Goal: Transaction & Acquisition: Purchase product/service

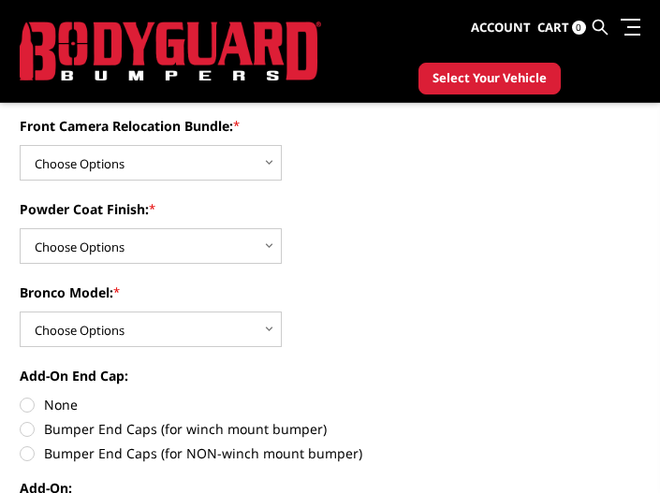
scroll to position [936, 0]
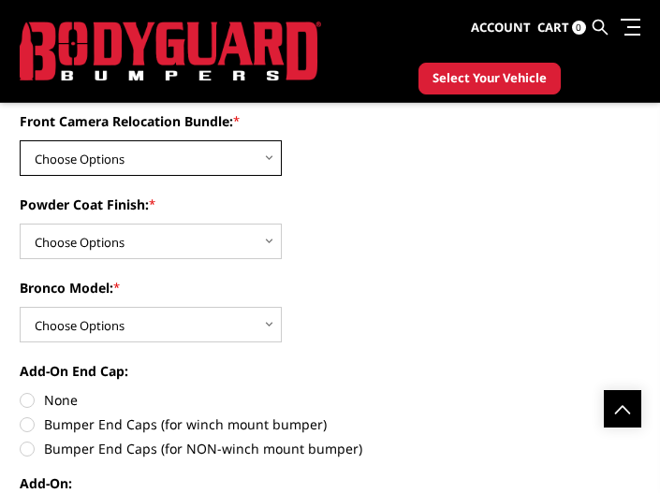
drag, startPoint x: 168, startPoint y: 164, endPoint x: 142, endPoint y: 174, distance: 28.2
click at [168, 164] on select "Choose Options Without Front Camera Relocation With Front Camera Relocation (Ha…" at bounding box center [151, 158] width 262 height 36
select select "4017"
click at [20, 141] on select "Choose Options Without Front Camera Relocation With Front Camera Relocation (Ha…" at bounding box center [151, 158] width 262 height 36
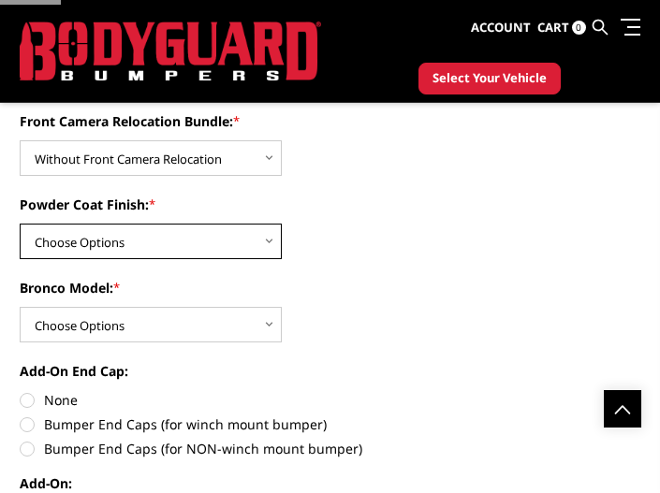
click at [81, 255] on select "Choose Options Textured Black Powder Coat Bare Metal" at bounding box center [151, 242] width 262 height 36
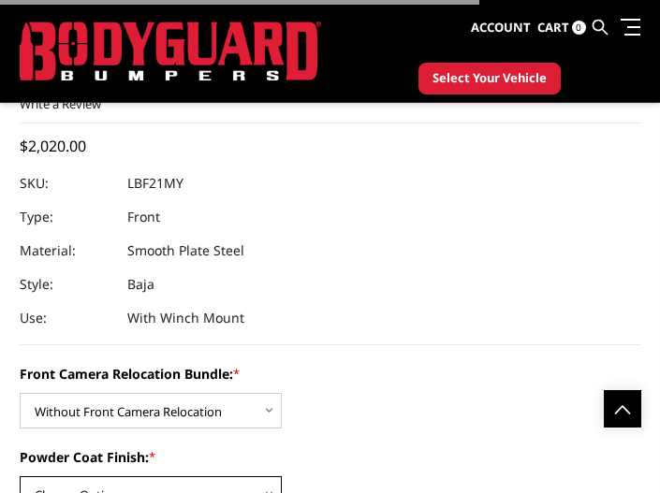
scroll to position [1188, 0]
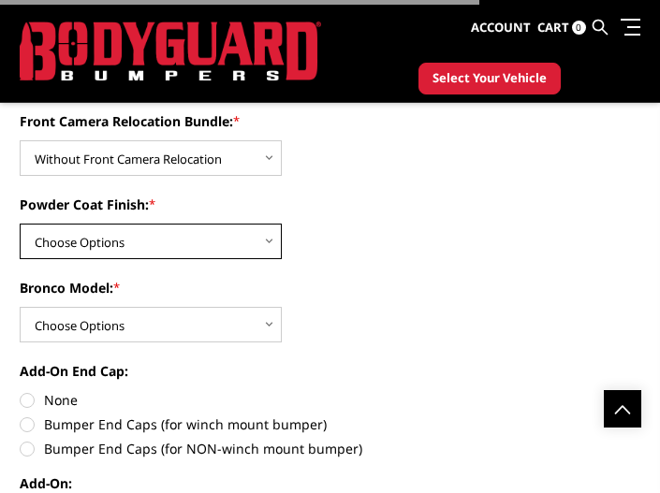
select select "4014"
click at [20, 225] on select "Choose Options Textured Black Powder Coat Bare Metal" at bounding box center [151, 242] width 262 height 36
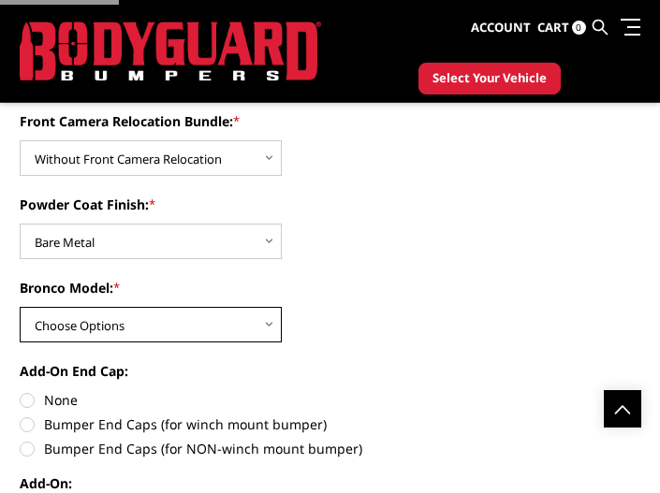
drag, startPoint x: 67, startPoint y: 310, endPoint x: 62, endPoint y: 319, distance: 10.9
click at [67, 310] on select "Choose Options Raptor Base/Badlands/Wildtrak/etc." at bounding box center [151, 325] width 262 height 36
select select "4013"
click at [20, 307] on select "Choose Options Raptor Base/Badlands/Wildtrak/etc." at bounding box center [151, 325] width 262 height 36
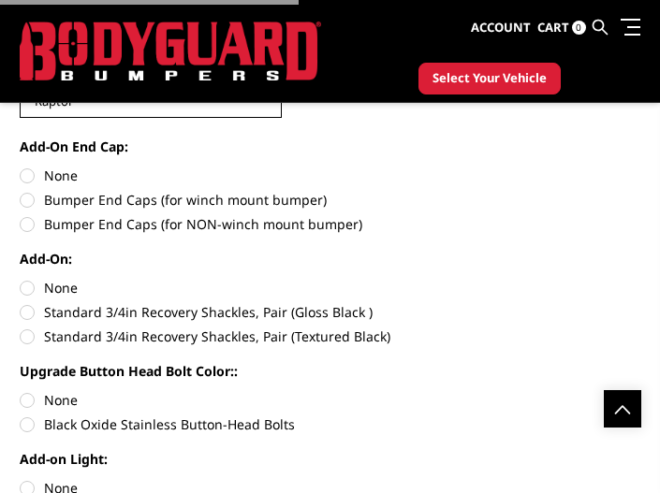
scroll to position [1422, 0]
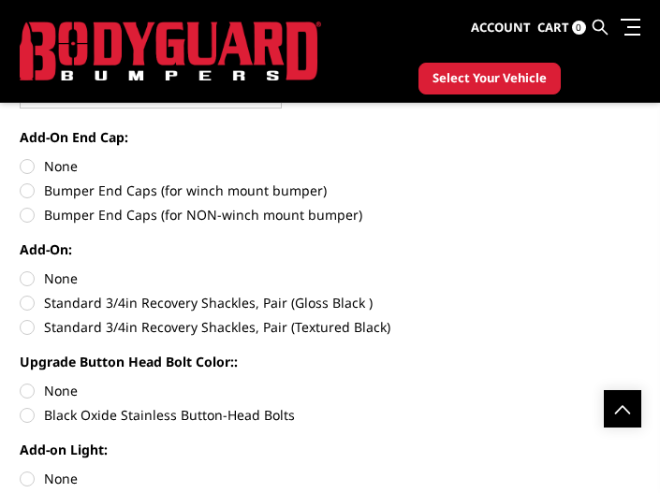
click at [42, 170] on label "None" at bounding box center [330, 166] width 620 height 20
click at [21, 157] on input "None" at bounding box center [20, 156] width 1 height 1
radio input "true"
click at [49, 274] on label "None" at bounding box center [330, 279] width 620 height 20
click at [21, 270] on input "None" at bounding box center [20, 269] width 1 height 1
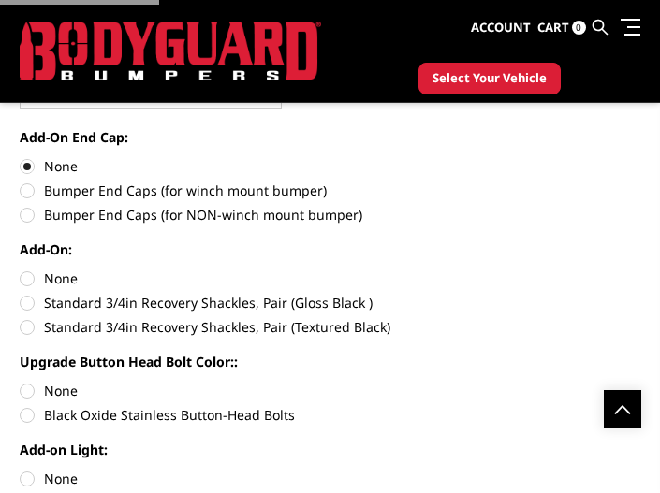
radio input "true"
click at [50, 384] on label "None" at bounding box center [330, 391] width 620 height 20
click at [21, 382] on input "None" at bounding box center [20, 381] width 1 height 1
radio input "true"
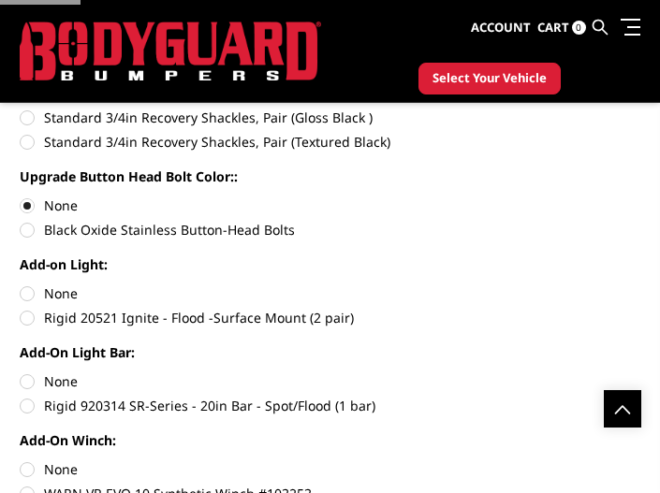
scroll to position [1773, 0]
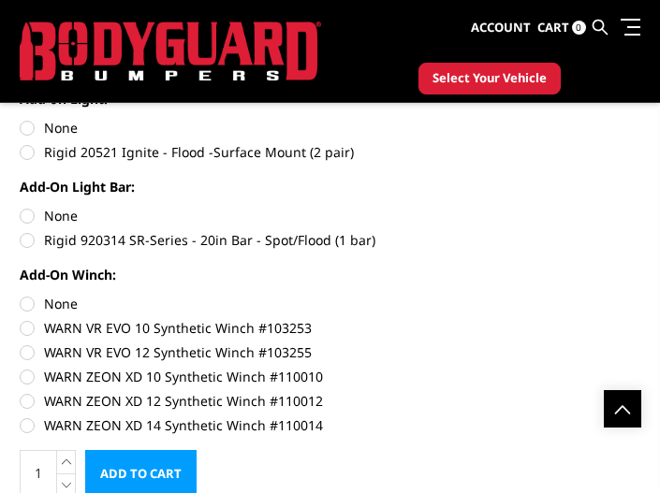
click at [58, 217] on label "None" at bounding box center [330, 216] width 620 height 20
click at [21, 207] on input "None" at bounding box center [20, 206] width 1 height 1
radio input "true"
click at [72, 348] on label "WARN VR EVO 12 Synthetic Winch #103255" at bounding box center [330, 352] width 620 height 20
click at [640, 319] on input "WARN VR EVO 12 Synthetic Winch #103255" at bounding box center [640, 318] width 1 height 1
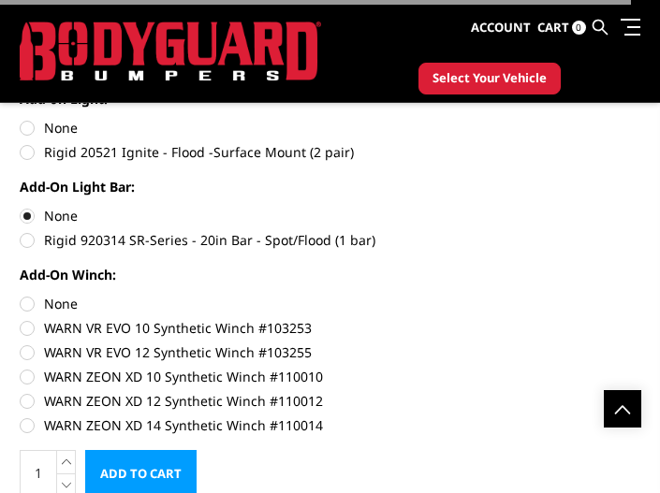
radio input "true"
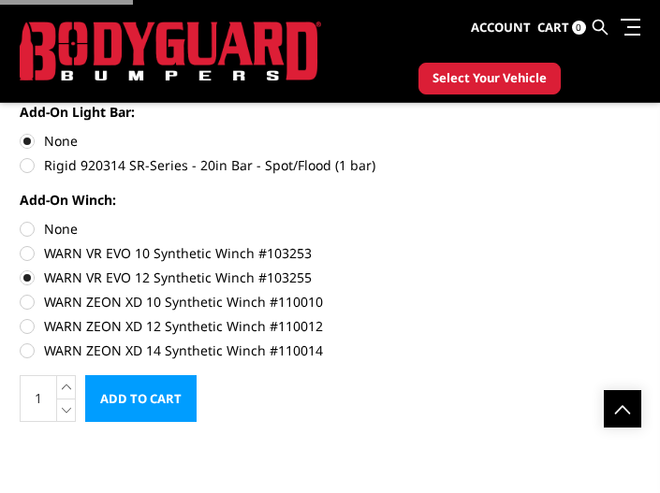
scroll to position [1890, 0]
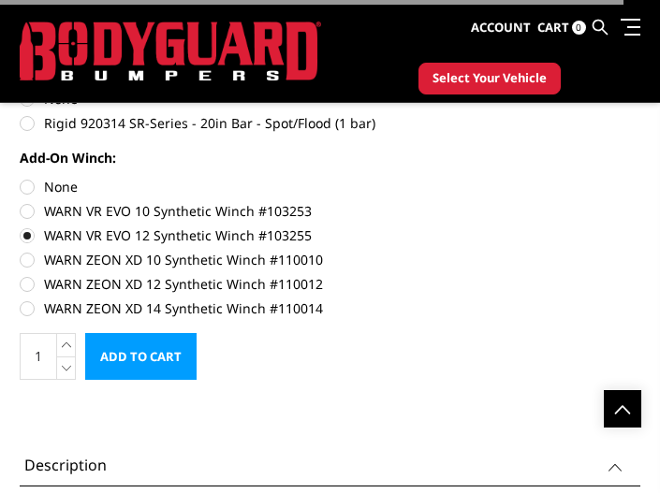
click at [124, 365] on input "Add to Cart" at bounding box center [140, 356] width 111 height 47
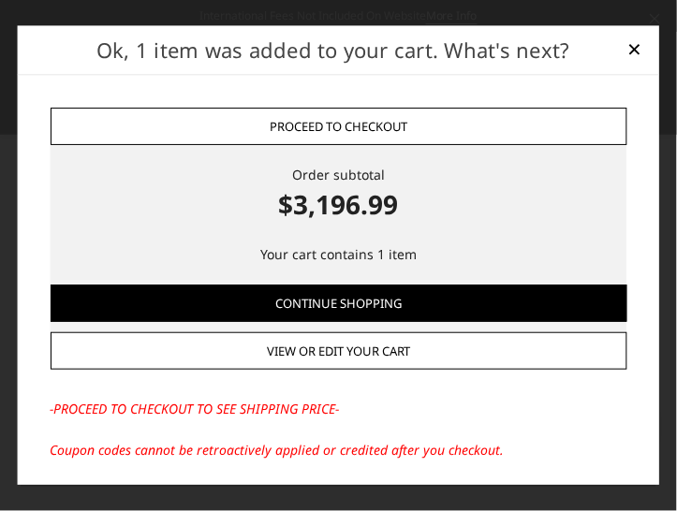
click at [385, 126] on link "Proceed to checkout" at bounding box center [338, 126] width 577 height 37
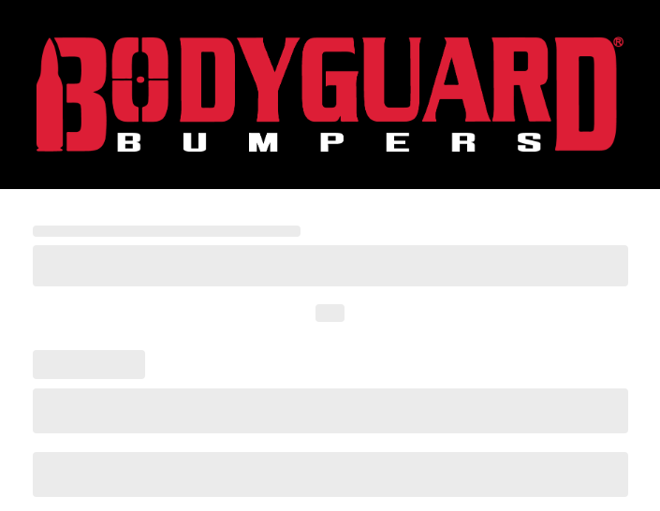
scroll to position [87, 0]
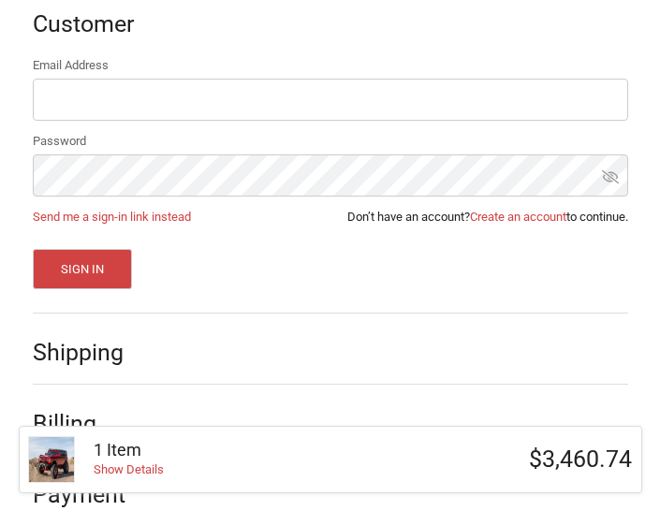
click at [282, 469] on div "1 Item Show Details" at bounding box center [218, 459] width 287 height 39
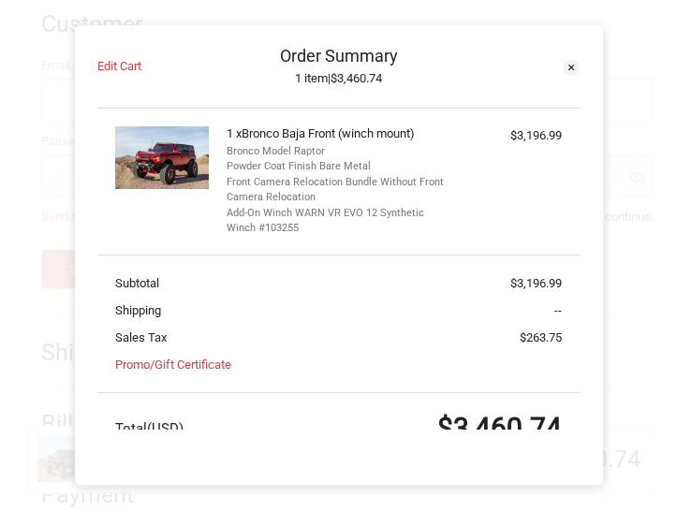
scroll to position [208, 0]
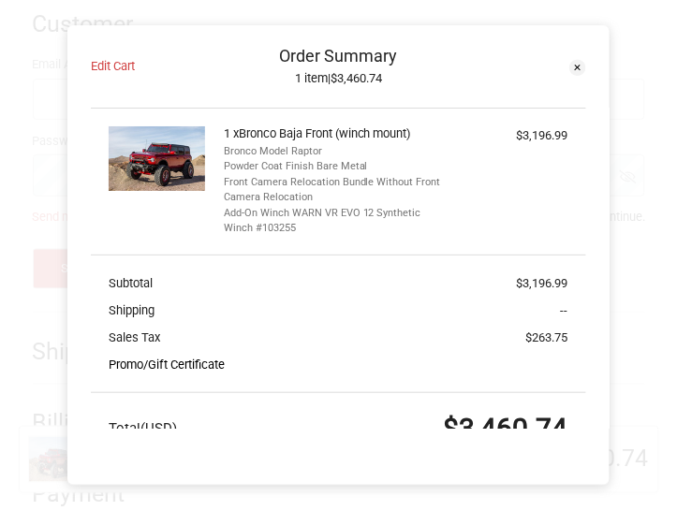
click at [167, 367] on link "Promo/Gift Certificate" at bounding box center [167, 365] width 116 height 14
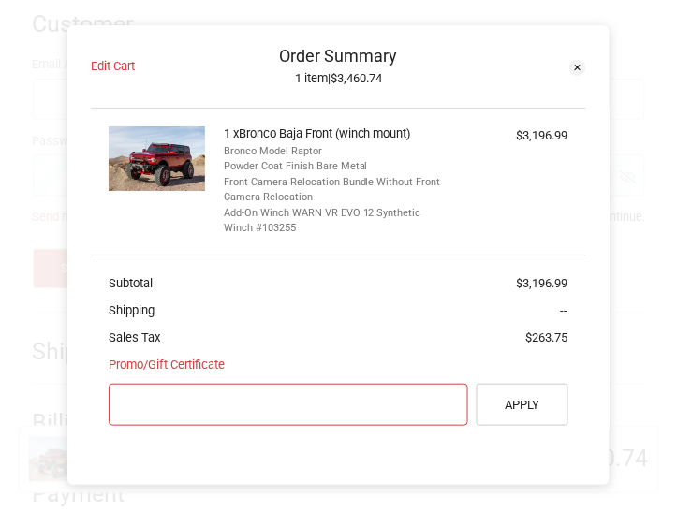
click at [175, 400] on input "Gift Certificate or Coupon Code" at bounding box center [288, 405] width 358 height 42
paste input "Kilo"
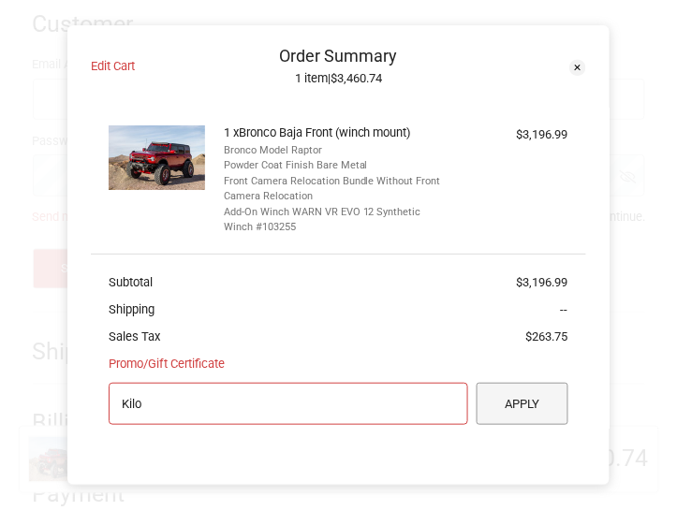
type input "Kilo"
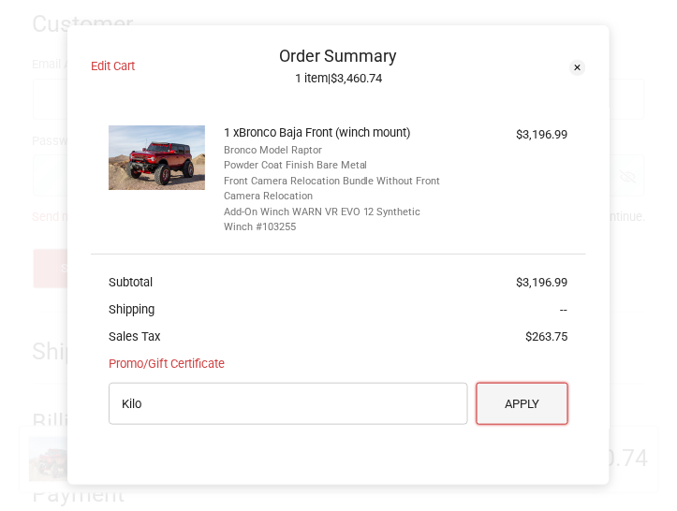
click at [488, 395] on button "Apply" at bounding box center [522, 404] width 92 height 42
